Goal: Task Accomplishment & Management: Manage account settings

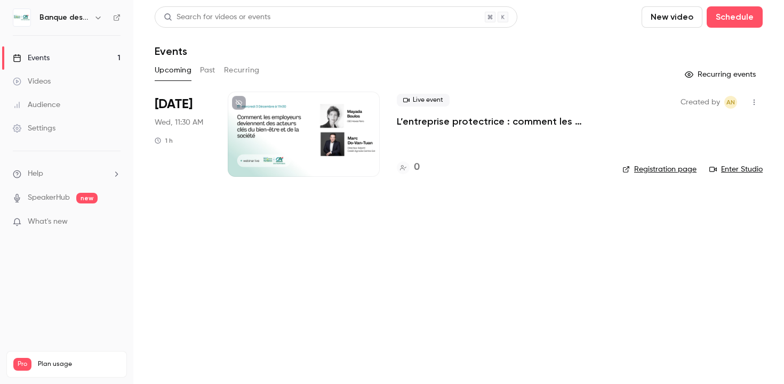
click at [78, 128] on link "Settings" at bounding box center [66, 128] width 133 height 23
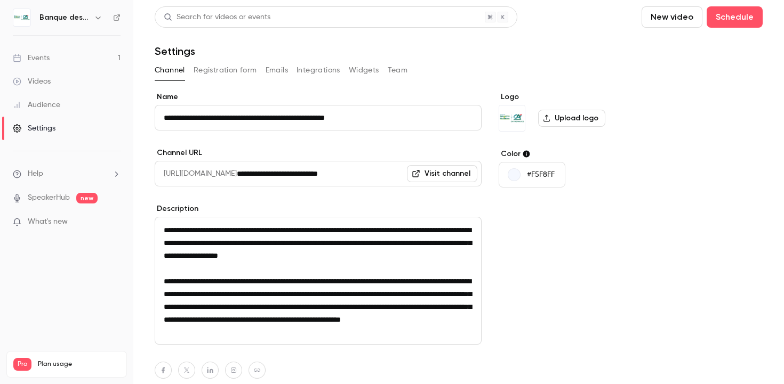
click at [238, 73] on button "Registration form" at bounding box center [224, 70] width 63 height 17
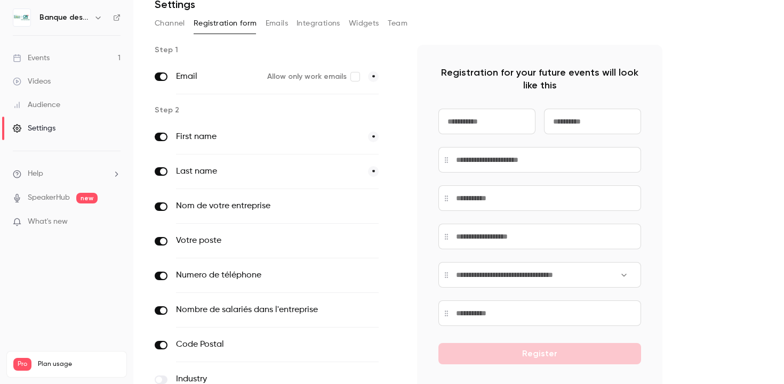
scroll to position [47, 0]
click at [509, 112] on input at bounding box center [486, 121] width 97 height 26
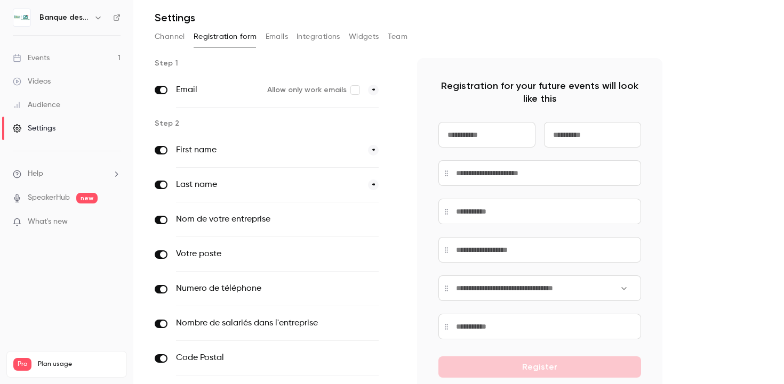
scroll to position [29, 0]
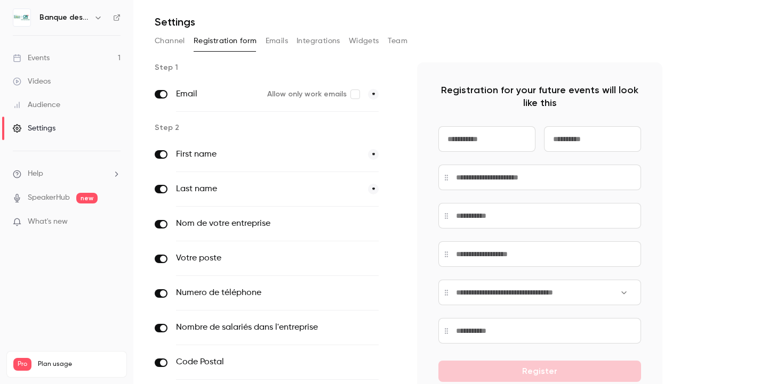
click at [428, 95] on div "Registration for your future events will look like this Register" at bounding box center [539, 259] width 245 height 395
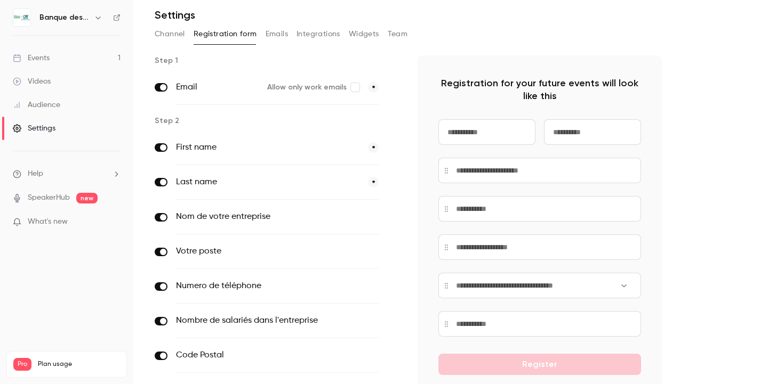
scroll to position [15, 0]
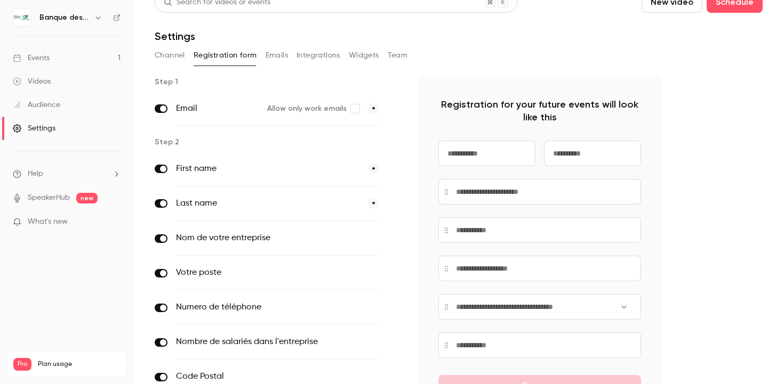
click at [309, 54] on button "Integrations" at bounding box center [318, 55] width 44 height 17
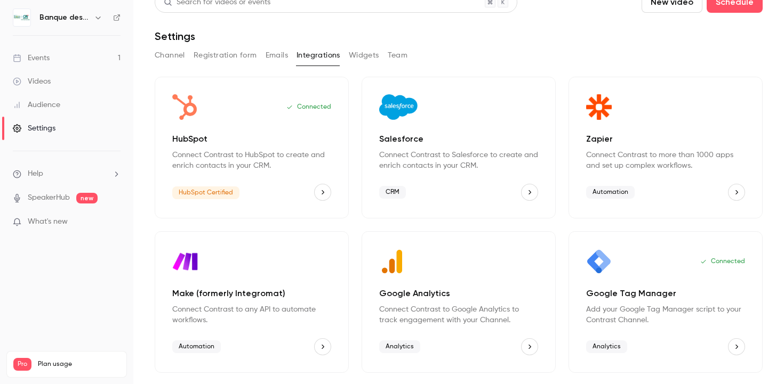
click at [324, 192] on icon "HubSpot" at bounding box center [322, 192] width 7 height 7
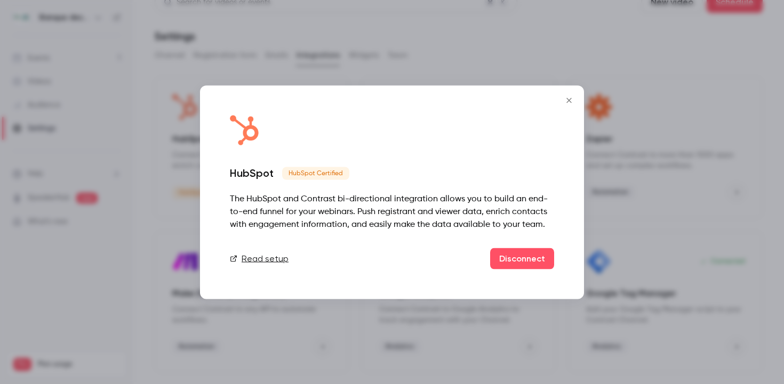
click at [569, 98] on icon "Close" at bounding box center [568, 100] width 13 height 9
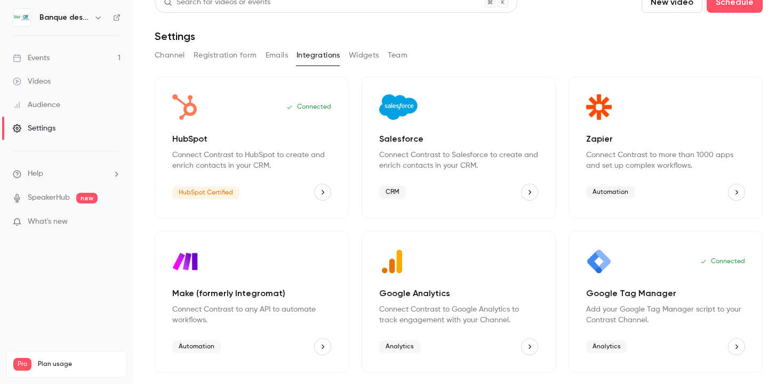
click at [209, 54] on button "Registration form" at bounding box center [224, 55] width 63 height 17
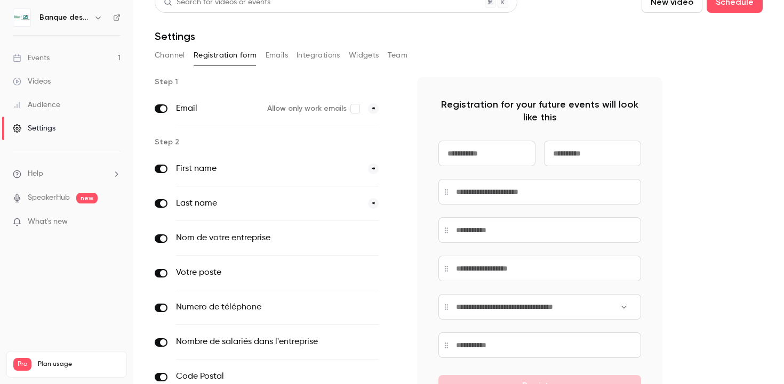
click at [466, 154] on input at bounding box center [486, 154] width 97 height 26
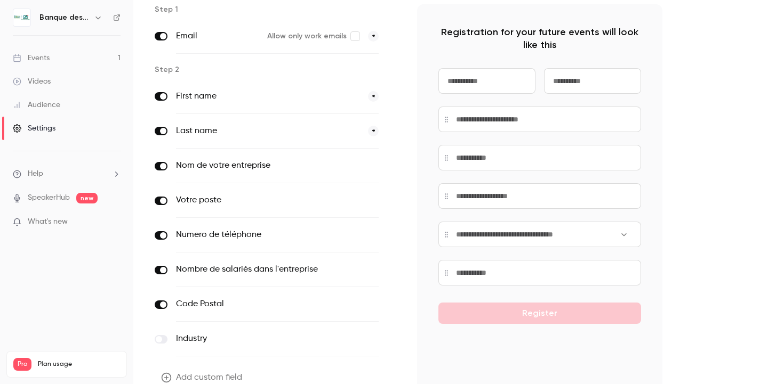
scroll to position [141, 0]
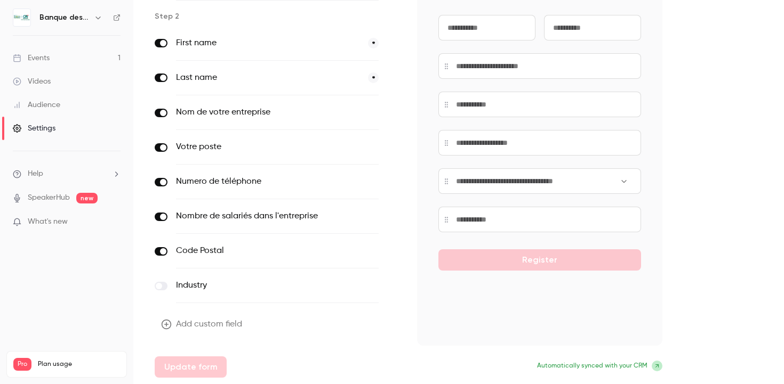
click at [658, 367] on icon at bounding box center [656, 366] width 3 height 3
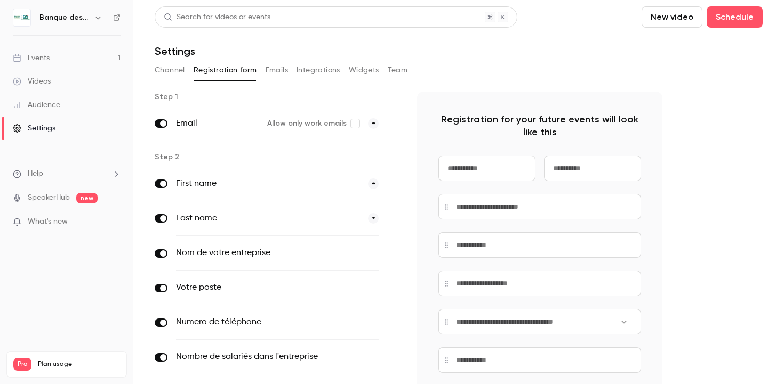
click at [320, 68] on button "Integrations" at bounding box center [318, 70] width 44 height 17
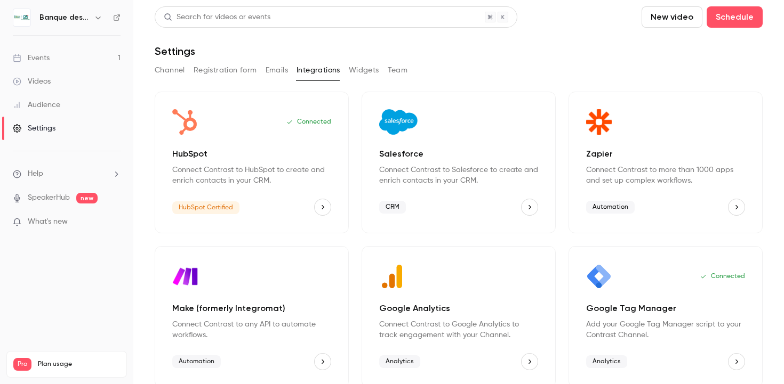
click at [322, 206] on icon "HubSpot" at bounding box center [322, 207] width 3 height 4
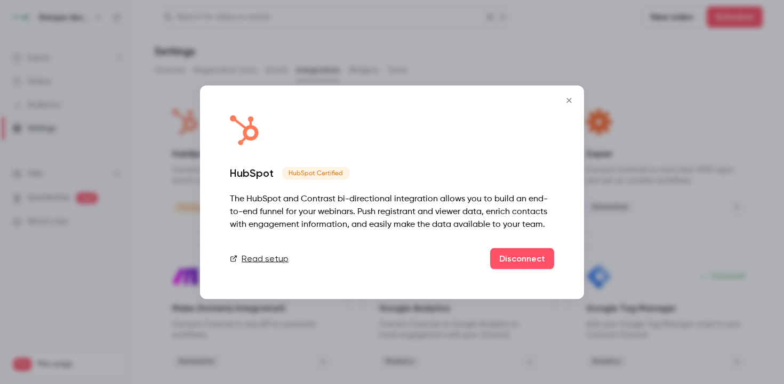
click at [275, 259] on link "Read setup" at bounding box center [259, 258] width 59 height 13
click at [570, 102] on icon "Close" at bounding box center [568, 100] width 5 height 5
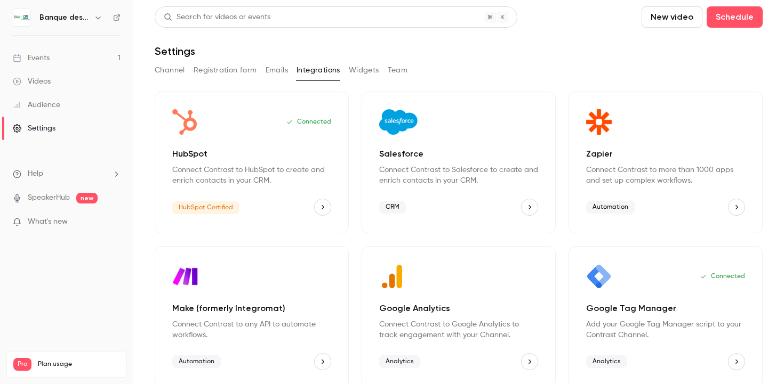
click at [173, 70] on button "Channel" at bounding box center [170, 70] width 30 height 17
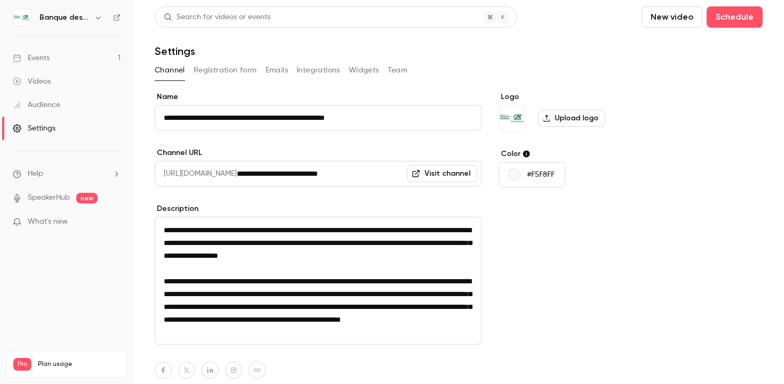
click at [72, 59] on link "Events 1" at bounding box center [66, 57] width 133 height 23
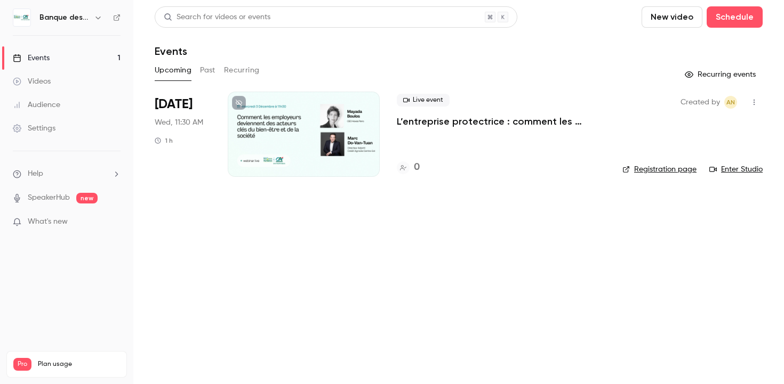
click at [278, 130] on div at bounding box center [304, 134] width 152 height 85
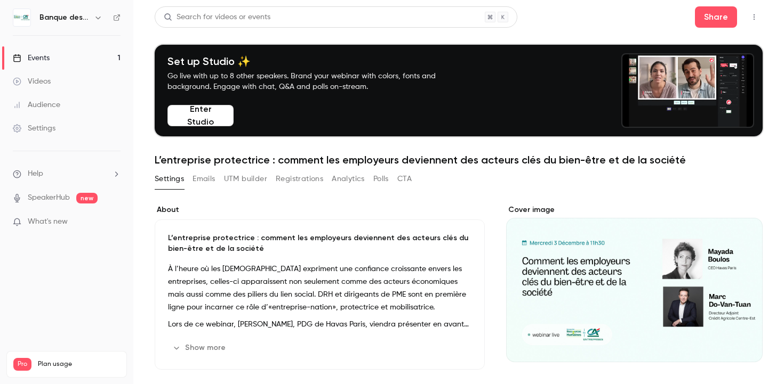
click at [283, 175] on button "Registrations" at bounding box center [299, 179] width 47 height 17
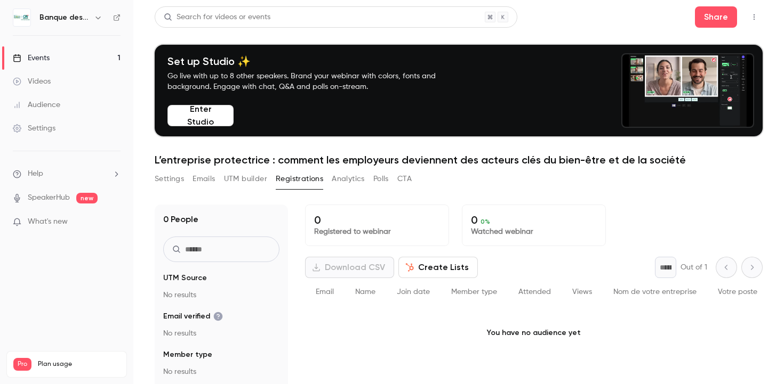
click at [407, 186] on button "CTA" at bounding box center [404, 179] width 14 height 17
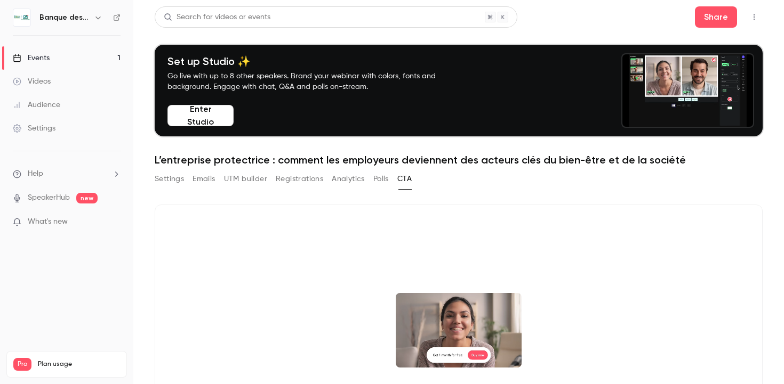
click at [750, 19] on icon "button" at bounding box center [753, 16] width 9 height 7
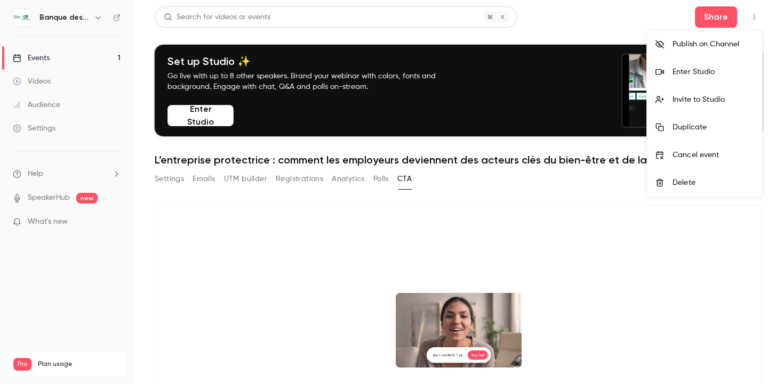
click at [80, 124] on div at bounding box center [392, 192] width 784 height 384
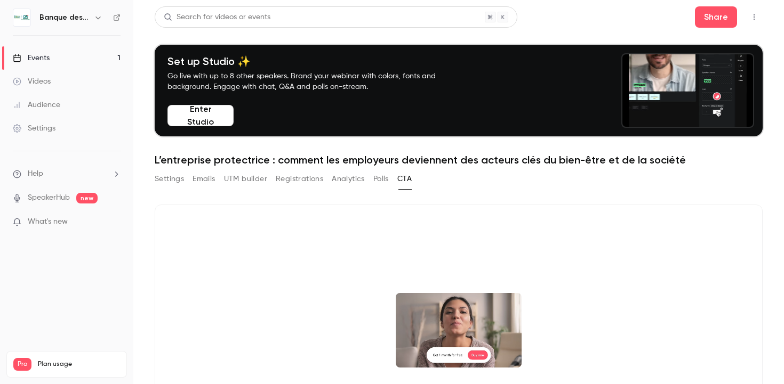
click at [94, 16] on icon "button" at bounding box center [98, 17] width 9 height 9
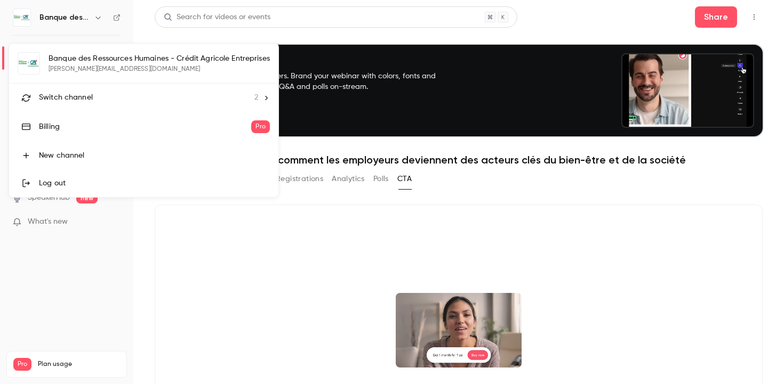
click at [94, 16] on div at bounding box center [392, 192] width 784 height 384
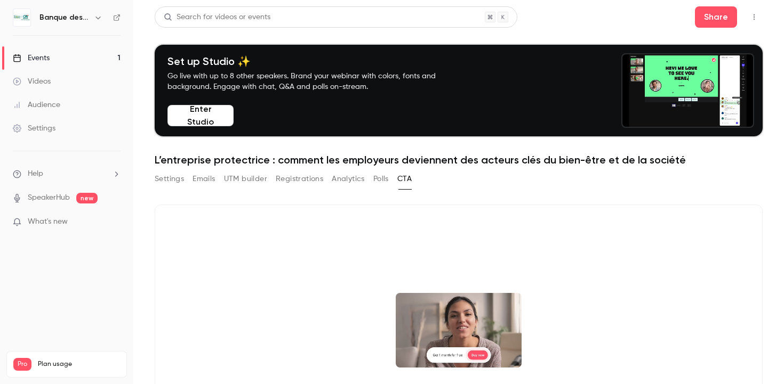
click at [55, 127] on div "Settings" at bounding box center [34, 128] width 43 height 11
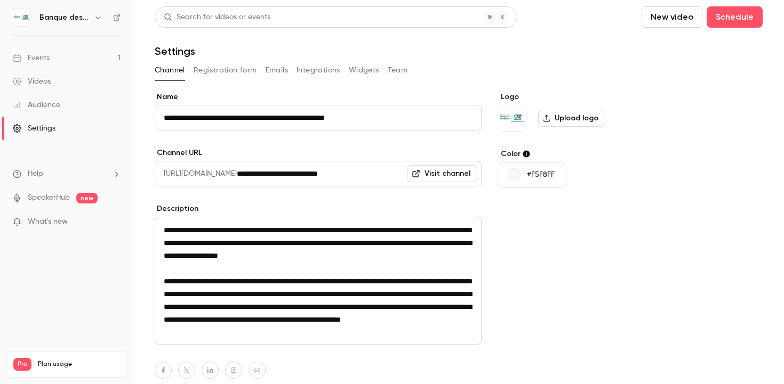
click at [222, 68] on button "Registration form" at bounding box center [224, 70] width 63 height 17
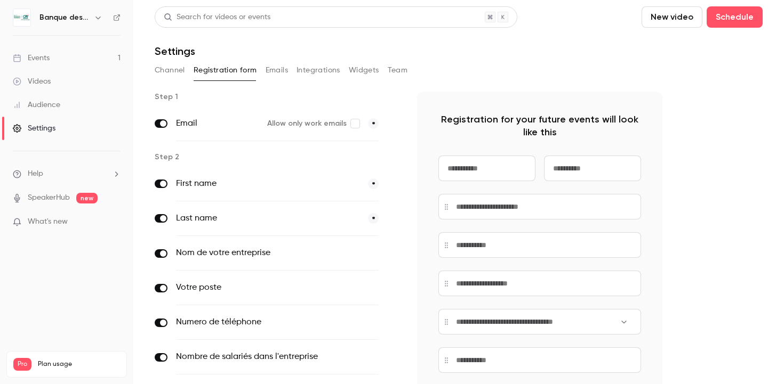
scroll to position [141, 0]
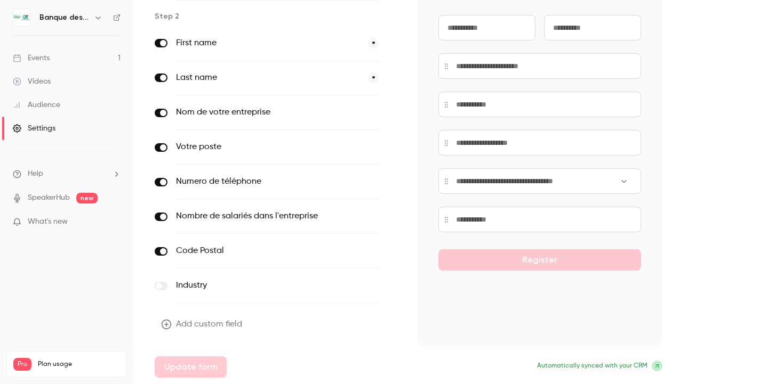
click at [190, 321] on button "Add custom field" at bounding box center [203, 324] width 96 height 21
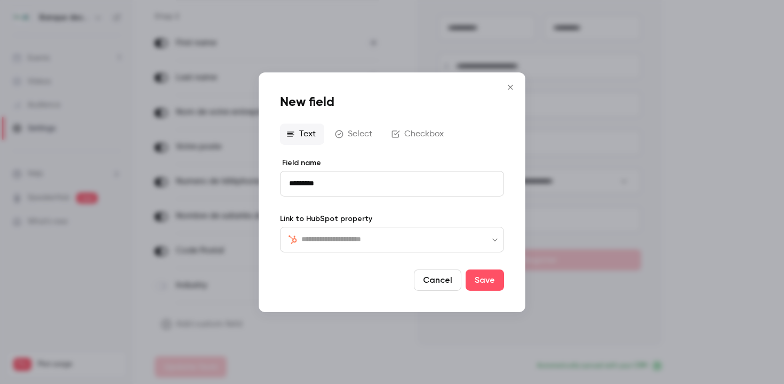
type input "*********"
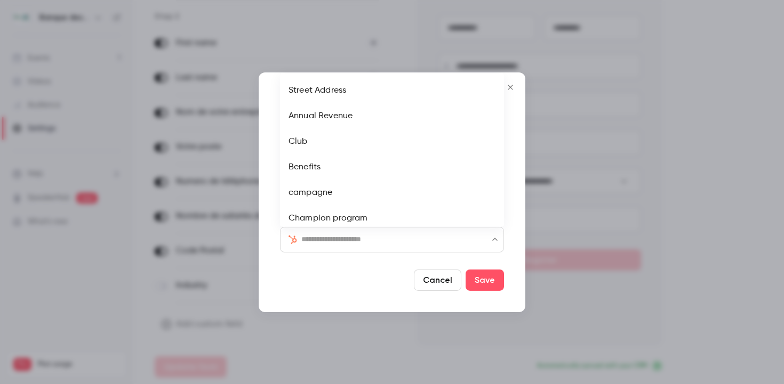
click at [352, 241] on input "text" at bounding box center [398, 239] width 194 height 13
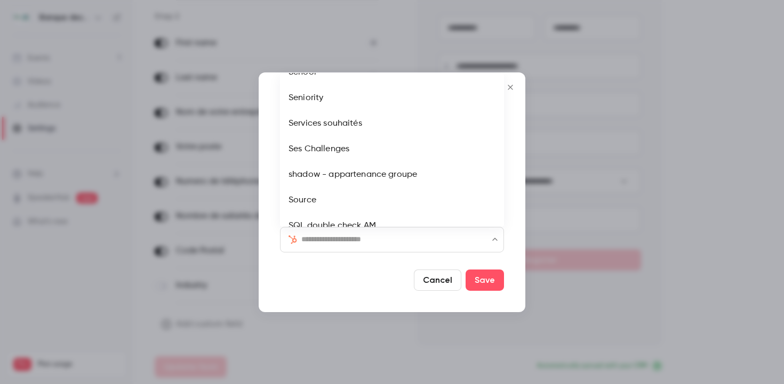
scroll to position [2197, 0]
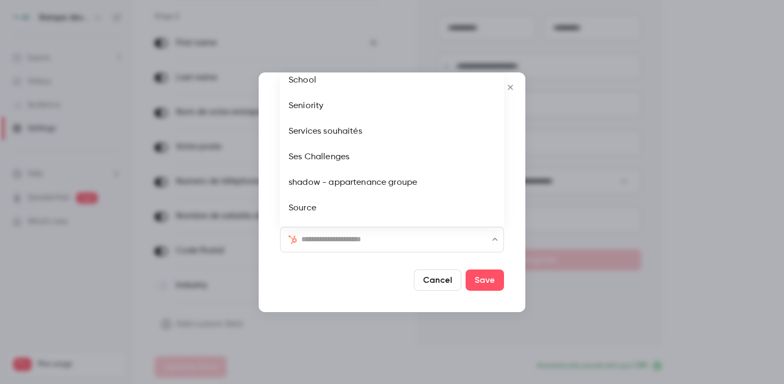
click at [510, 86] on icon "Close" at bounding box center [509, 87] width 5 height 5
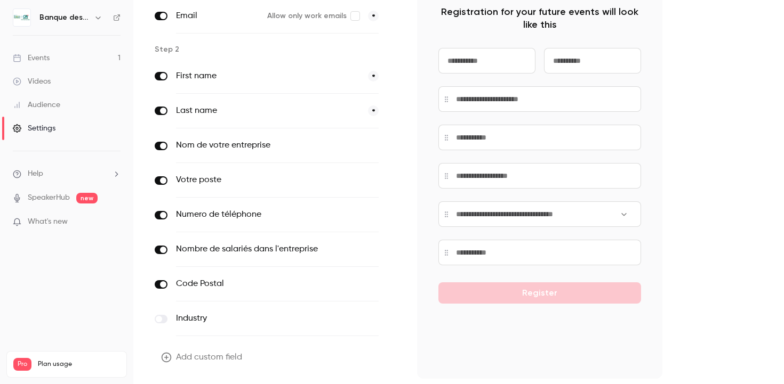
scroll to position [59, 0]
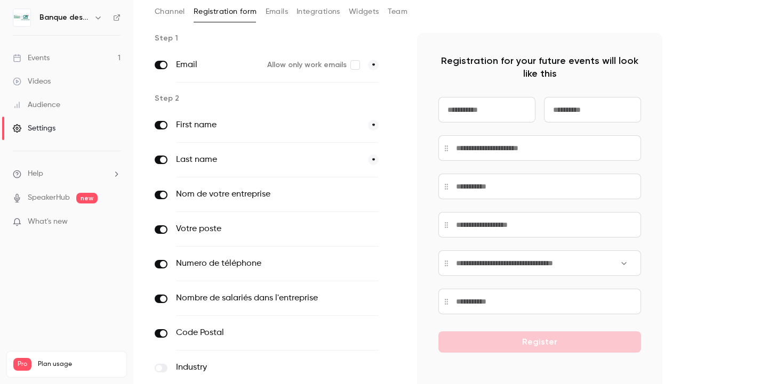
click at [376, 126] on span "*" at bounding box center [373, 125] width 11 height 11
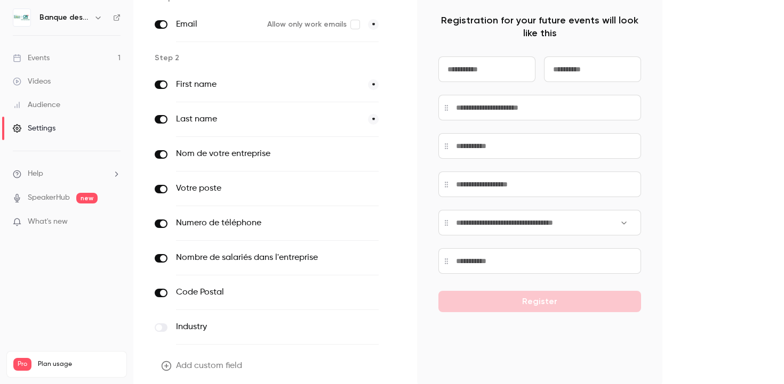
scroll to position [141, 0]
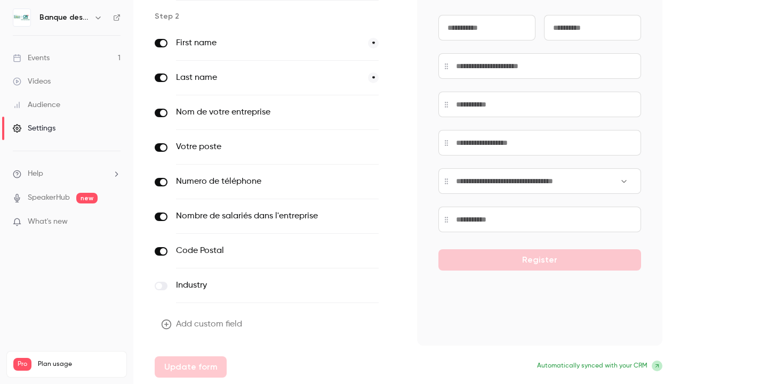
click at [195, 323] on button "Add custom field" at bounding box center [203, 324] width 96 height 21
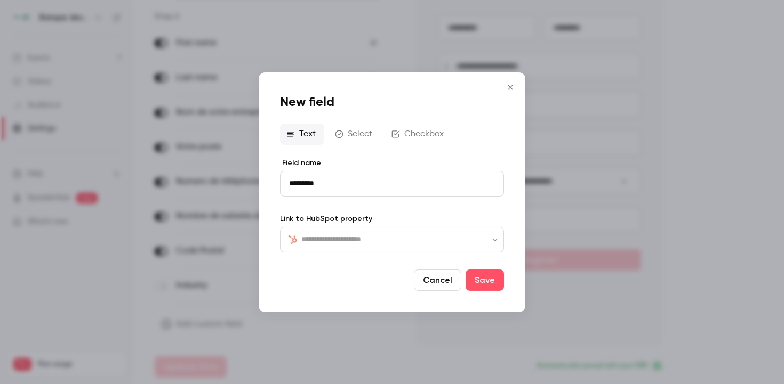
type input "*********"
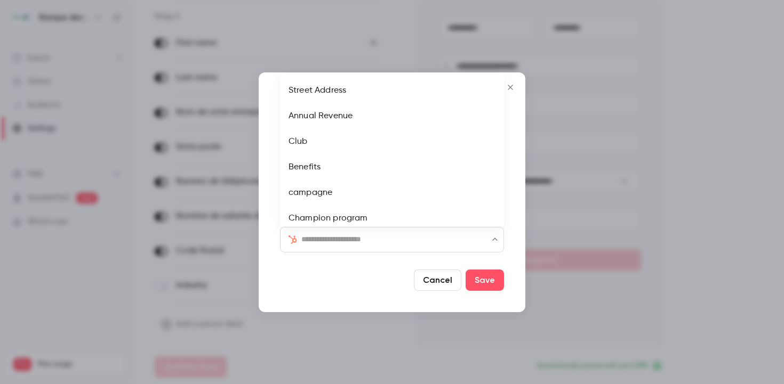
click at [436, 237] on input "text" at bounding box center [398, 239] width 194 height 13
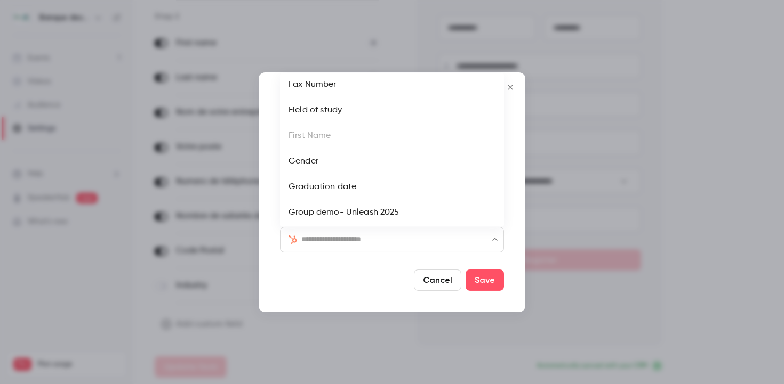
scroll to position [693, 0]
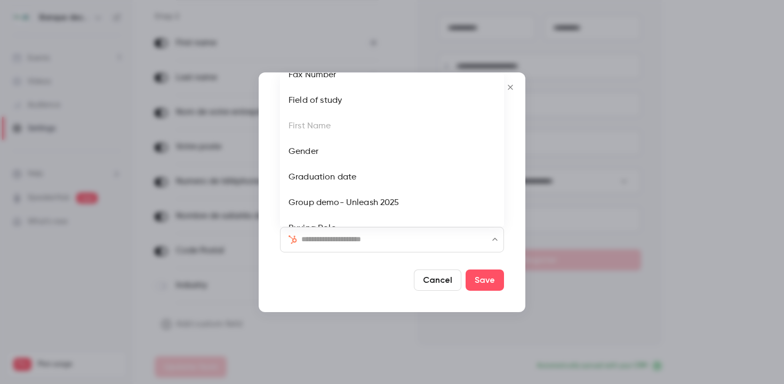
click at [368, 127] on ul "Street Address Annual Revenue Club Benefits campagne Champion program City Comb…" at bounding box center [392, 150] width 224 height 154
click at [510, 91] on icon "Close" at bounding box center [510, 87] width 13 height 9
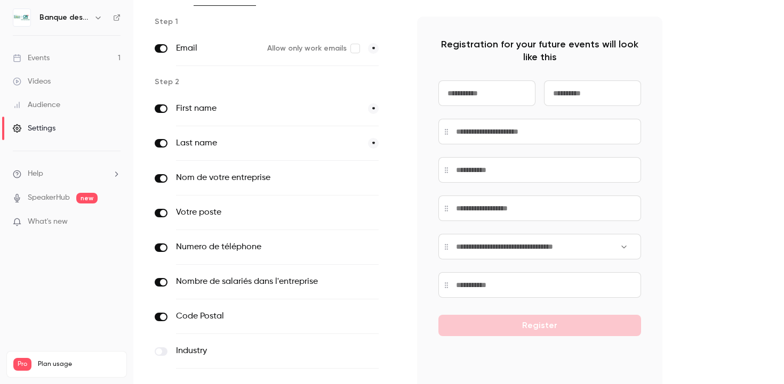
scroll to position [0, 0]
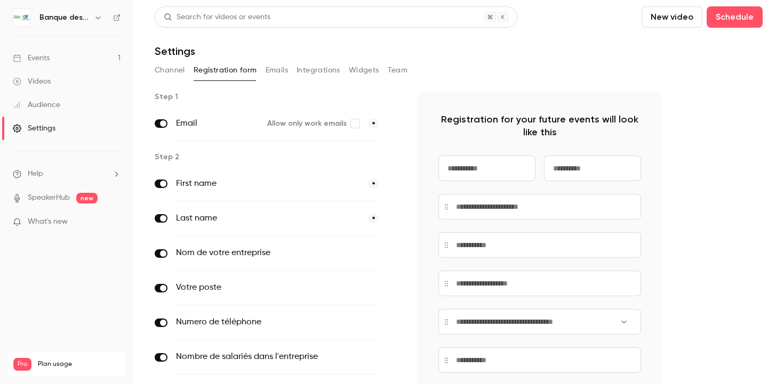
click at [163, 184] on span at bounding box center [163, 184] width 6 height 6
click at [393, 184] on span at bounding box center [393, 184] width 13 height 13
click at [378, 184] on span "*" at bounding box center [373, 184] width 11 height 11
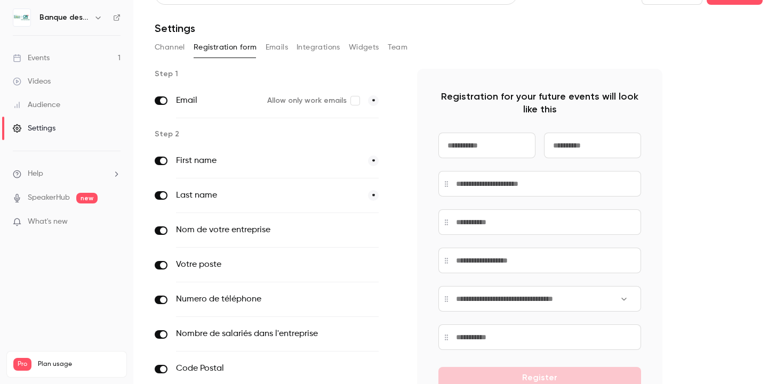
scroll to position [2, 0]
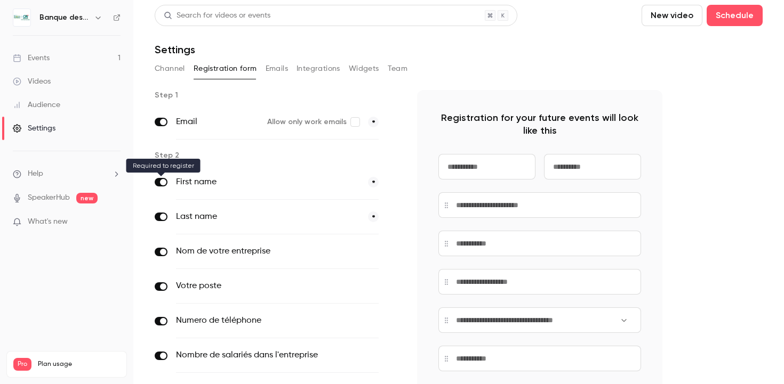
click at [160, 183] on span at bounding box center [163, 182] width 6 height 6
click at [163, 184] on span at bounding box center [163, 182] width 6 height 6
click at [162, 182] on span at bounding box center [163, 182] width 6 height 6
click at [307, 66] on button "Integrations" at bounding box center [318, 68] width 44 height 17
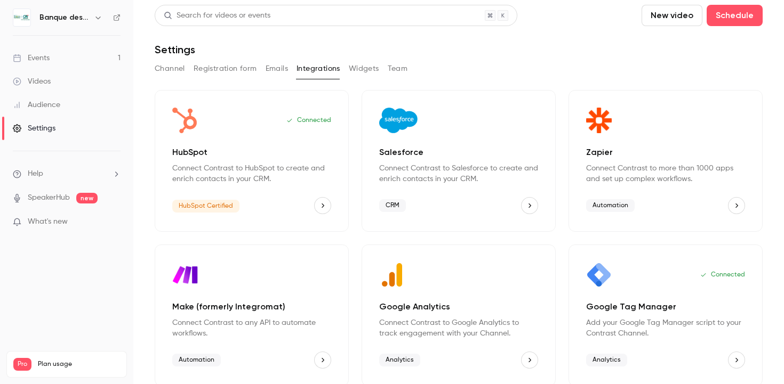
click at [359, 69] on button "Widgets" at bounding box center [364, 68] width 30 height 17
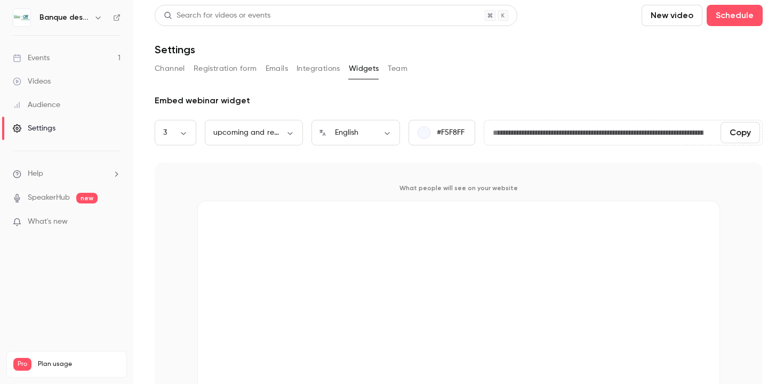
click at [401, 70] on button "Team" at bounding box center [398, 68] width 20 height 17
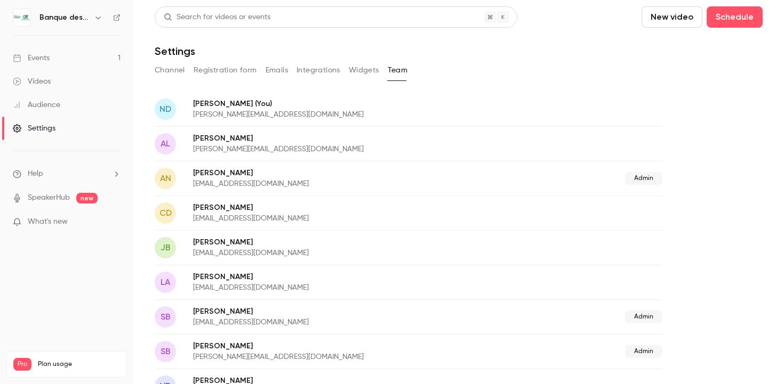
click at [277, 71] on button "Emails" at bounding box center [276, 70] width 22 height 17
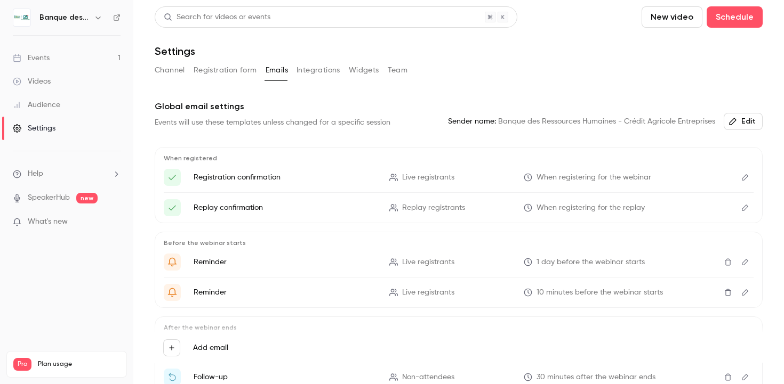
click at [179, 64] on button "Channel" at bounding box center [170, 70] width 30 height 17
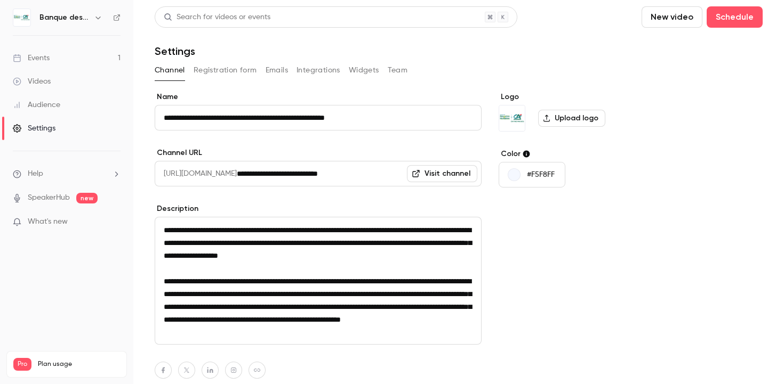
click at [219, 68] on button "Registration form" at bounding box center [224, 70] width 63 height 17
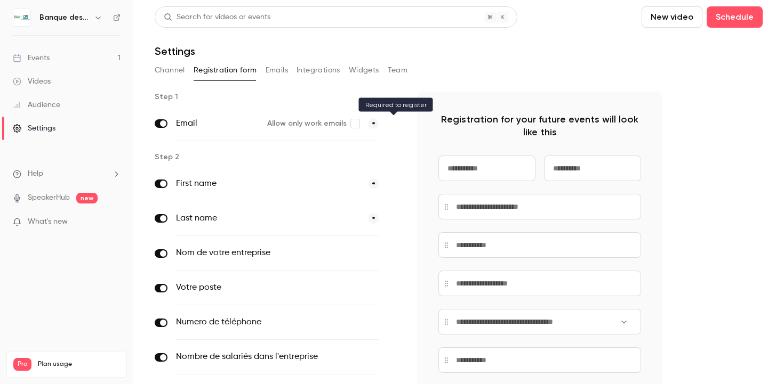
click at [393, 126] on span at bounding box center [393, 123] width 13 height 13
click at [479, 176] on input at bounding box center [486, 169] width 97 height 26
type input "*"
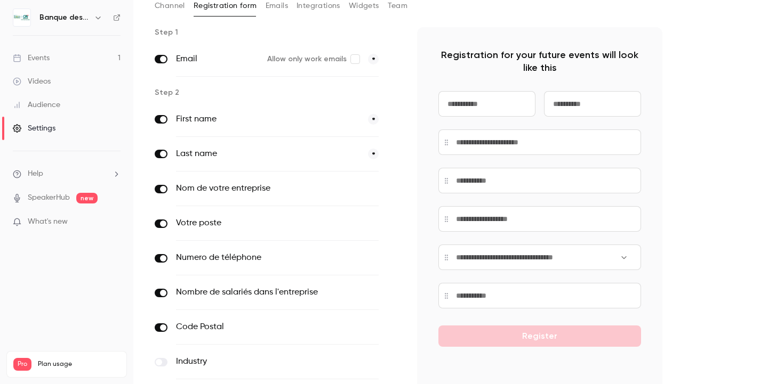
scroll to position [141, 0]
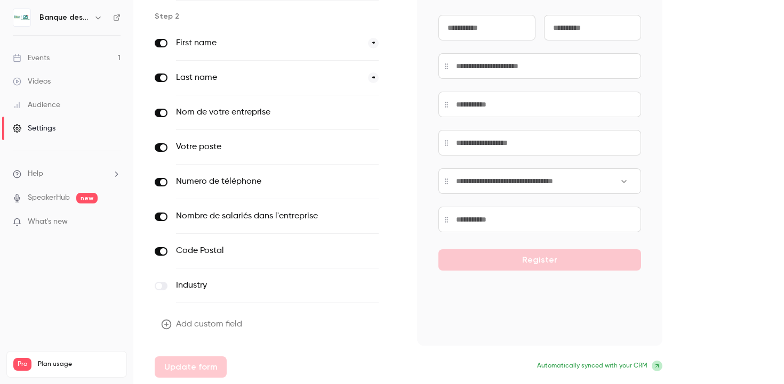
click at [183, 324] on button "Add custom field" at bounding box center [203, 324] width 96 height 21
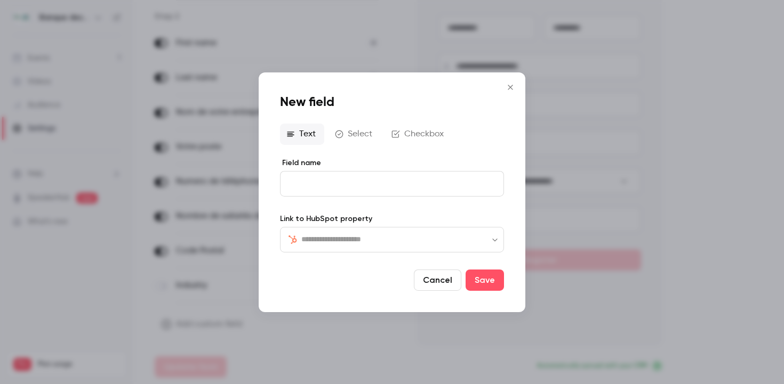
click at [511, 88] on icon "Close" at bounding box center [509, 87] width 5 height 5
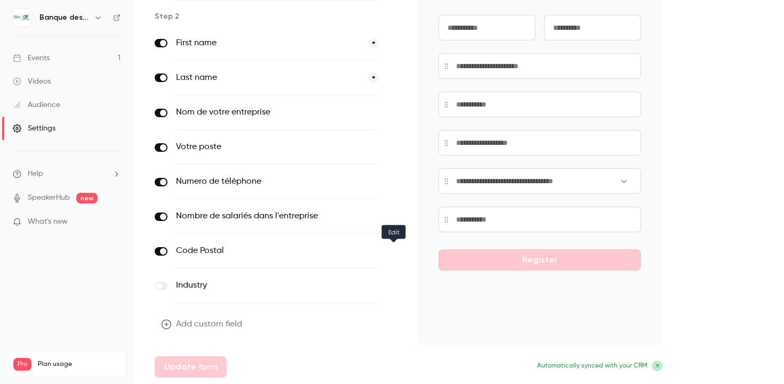
click at [388, 251] on button "button" at bounding box center [393, 251] width 13 height 13
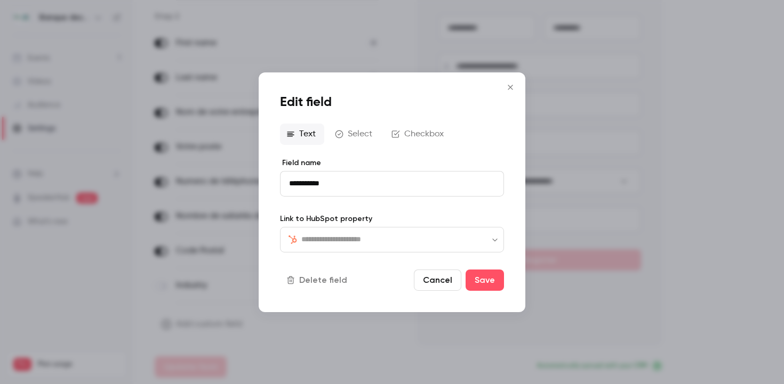
click at [373, 240] on input "text" at bounding box center [398, 239] width 194 height 13
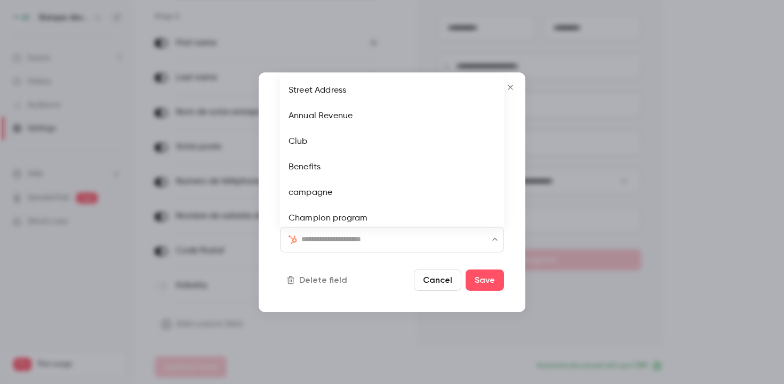
click at [373, 240] on input "text" at bounding box center [398, 239] width 194 height 13
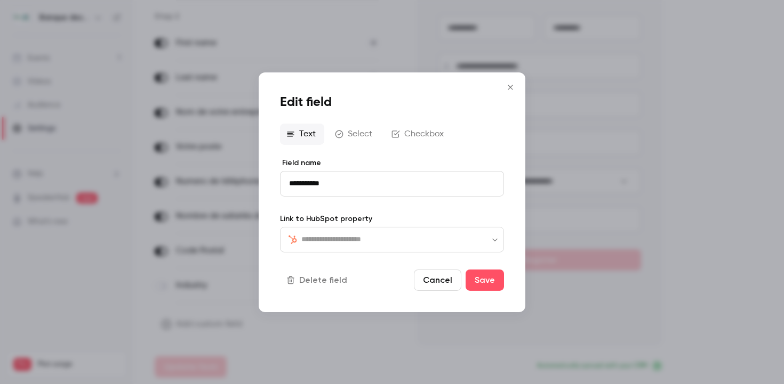
click at [513, 91] on icon "Close" at bounding box center [510, 87] width 13 height 9
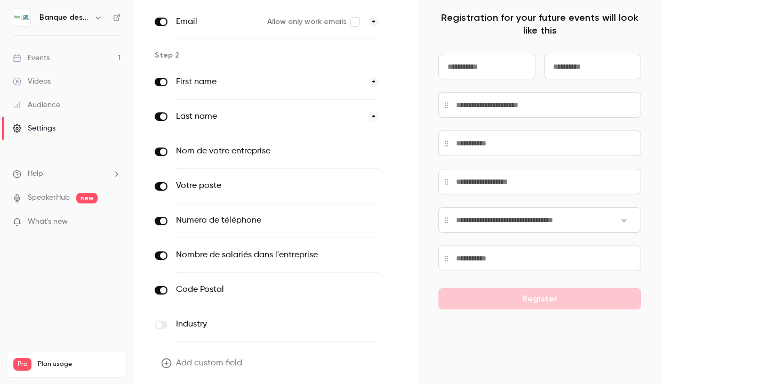
scroll to position [0, 0]
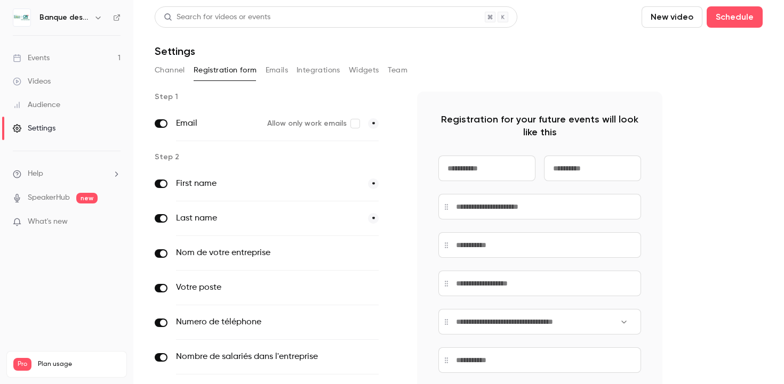
click at [210, 184] on label "First name" at bounding box center [267, 184] width 183 height 13
click at [391, 184] on span at bounding box center [393, 184] width 13 height 13
click at [366, 183] on div "First name *" at bounding box center [277, 184] width 203 height 35
click at [373, 183] on span "*" at bounding box center [373, 184] width 11 height 11
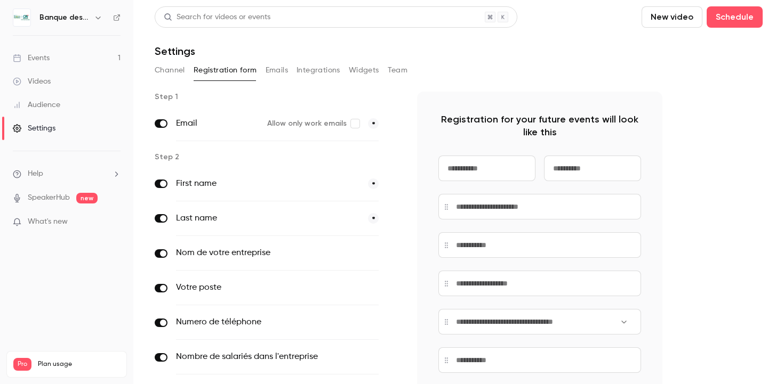
click at [62, 20] on h6 "Banque des Ressources Humaines - Crédit Agricole Entreprises" at bounding box center [64, 17] width 50 height 11
click at [41, 59] on div "Events" at bounding box center [31, 58] width 37 height 11
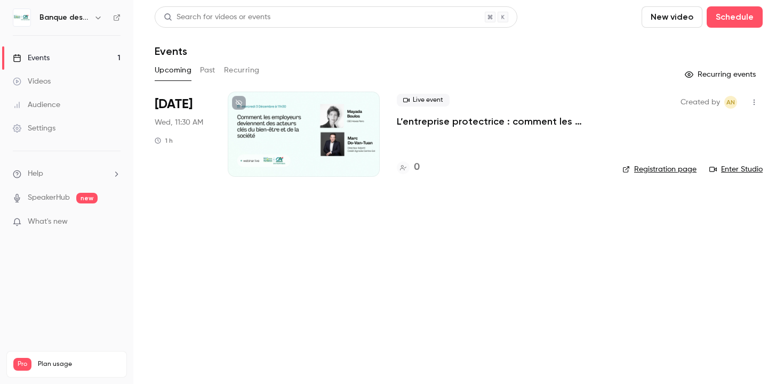
click at [23, 358] on span "Pro" at bounding box center [22, 364] width 18 height 13
click at [52, 181] on ul "Help SpeakerHub new What's new" at bounding box center [66, 198] width 133 height 95
click at [53, 174] on li "Help" at bounding box center [67, 173] width 108 height 11
click at [209, 67] on div at bounding box center [392, 192] width 784 height 384
click at [209, 68] on button "Past" at bounding box center [207, 70] width 15 height 17
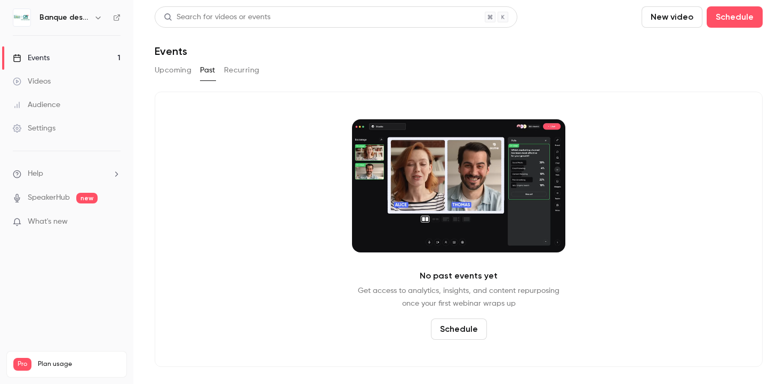
click at [240, 68] on button "Recurring" at bounding box center [242, 70] width 36 height 17
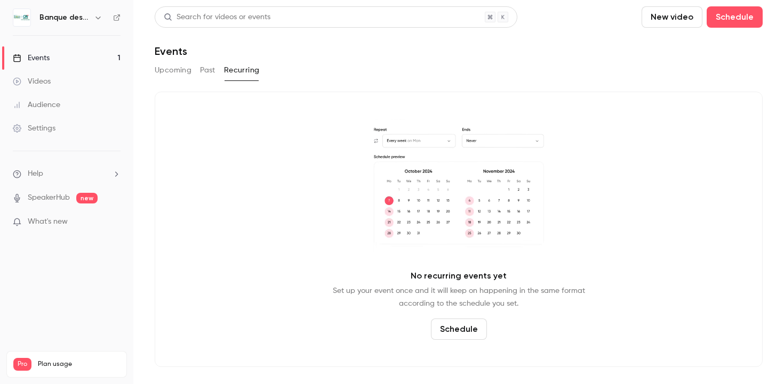
click at [182, 69] on button "Upcoming" at bounding box center [173, 70] width 37 height 17
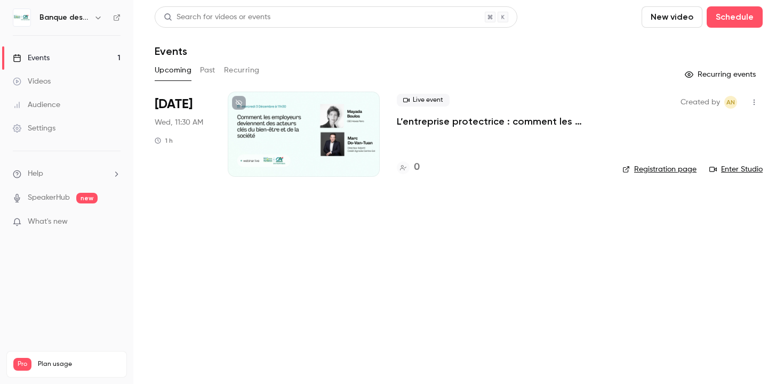
click at [72, 132] on link "Settings" at bounding box center [66, 128] width 133 height 23
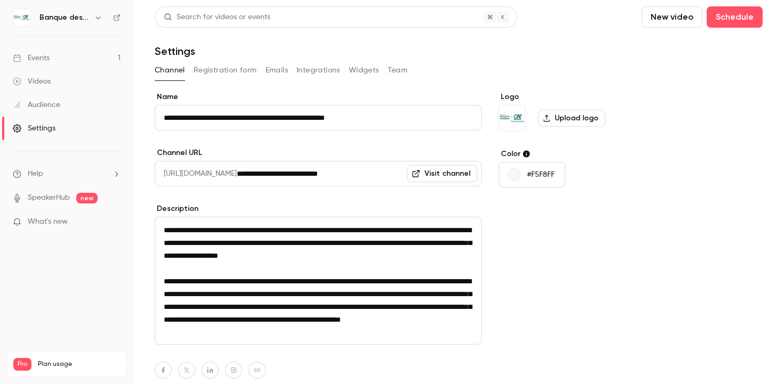
click at [237, 78] on button "Registration form" at bounding box center [224, 70] width 63 height 17
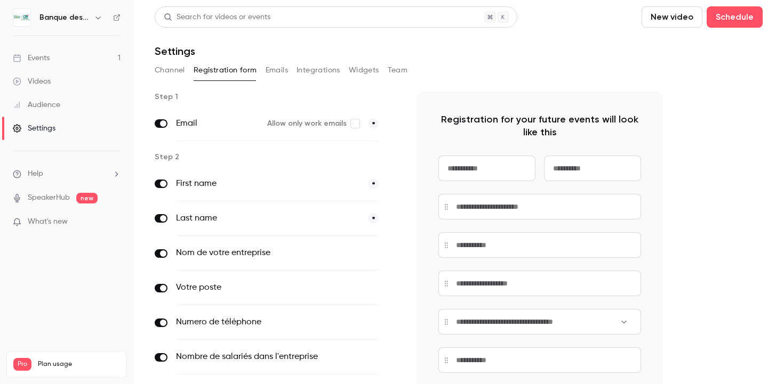
click at [374, 75] on button "Widgets" at bounding box center [364, 70] width 30 height 17
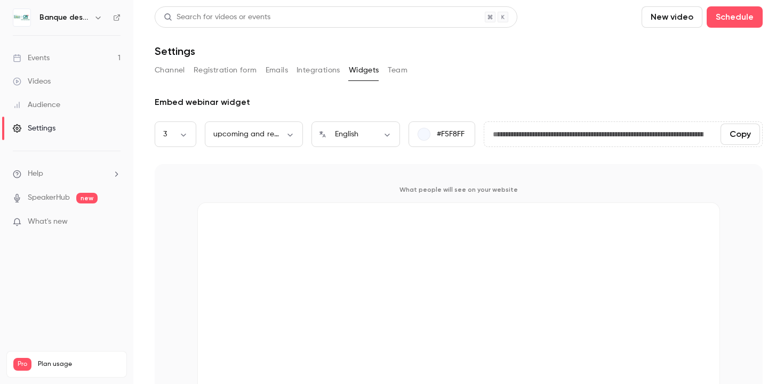
click at [394, 74] on button "Team" at bounding box center [398, 70] width 20 height 17
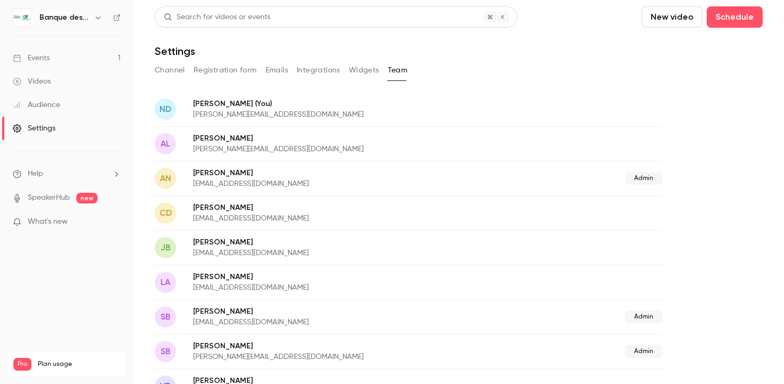
click at [167, 66] on button "Channel" at bounding box center [170, 70] width 30 height 17
